Goal: Information Seeking & Learning: Learn about a topic

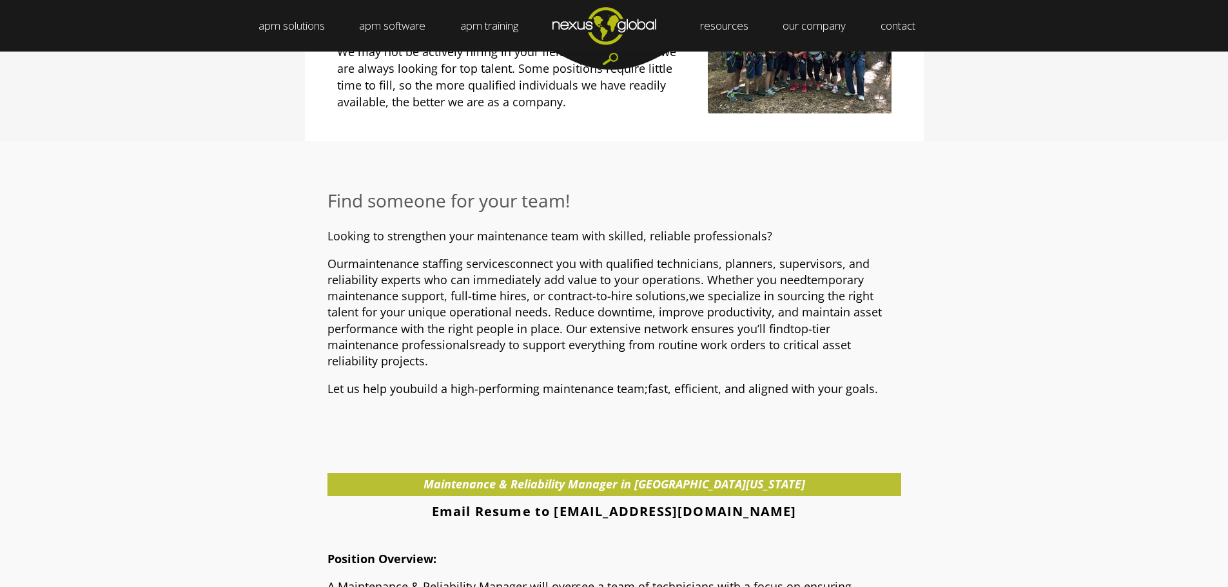
scroll to position [387, 0]
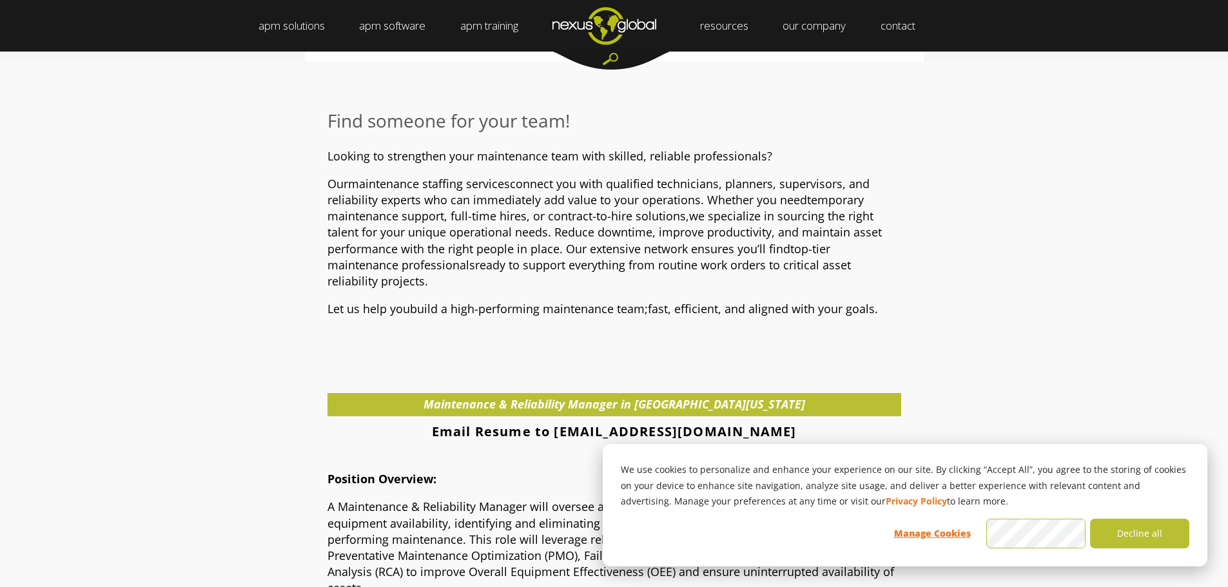
click at [703, 435] on strong "Email Resume to [EMAIL_ADDRESS][DOMAIN_NAME]" at bounding box center [614, 431] width 365 height 17
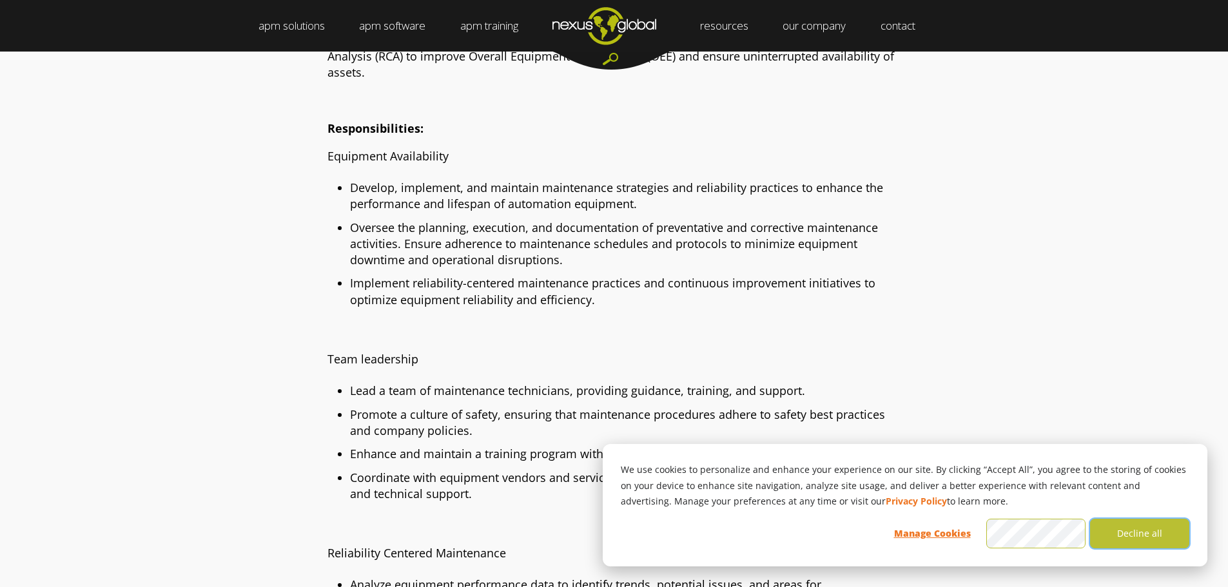
click at [1156, 528] on button "Decline all" at bounding box center [1139, 534] width 99 height 30
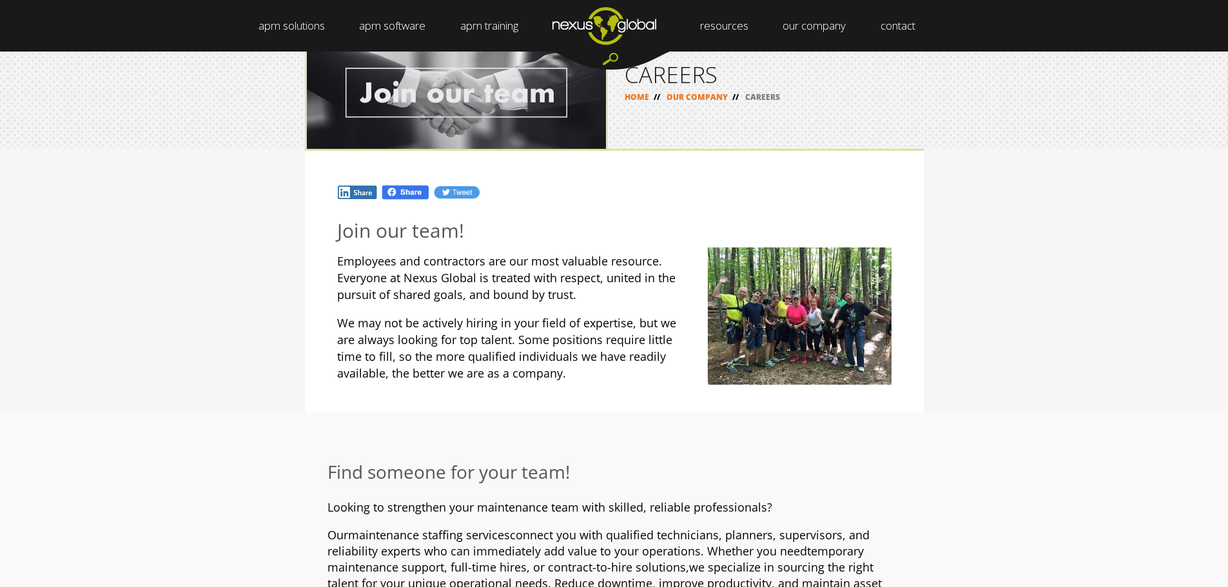
scroll to position [0, 0]
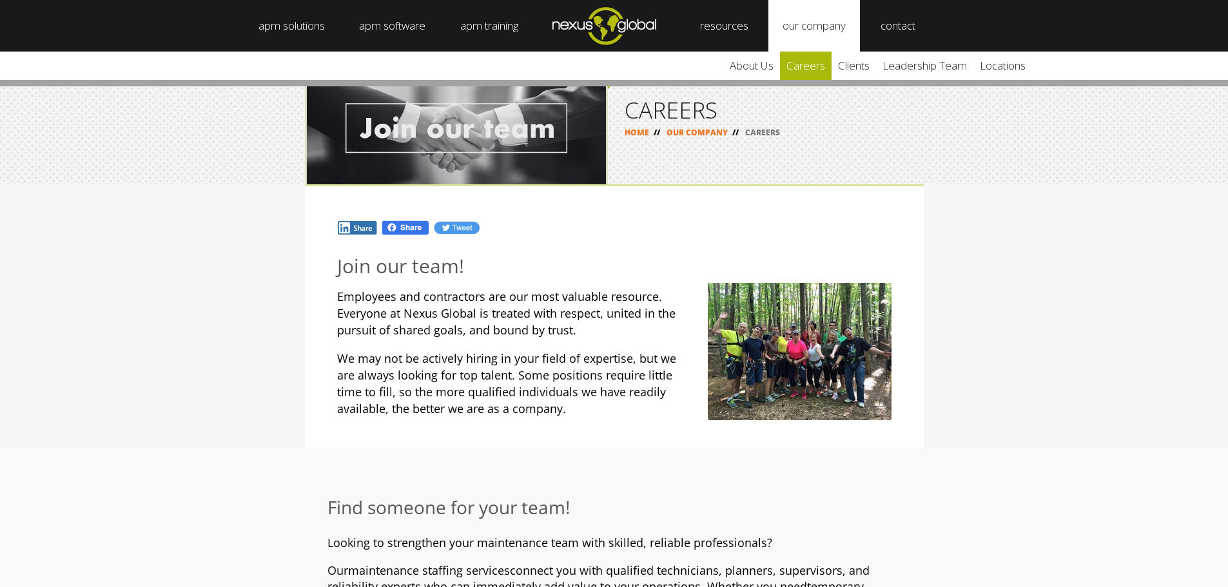
click at [831, 67] on link "careers" at bounding box center [806, 66] width 52 height 28
